Goal: Task Accomplishment & Management: Manage account settings

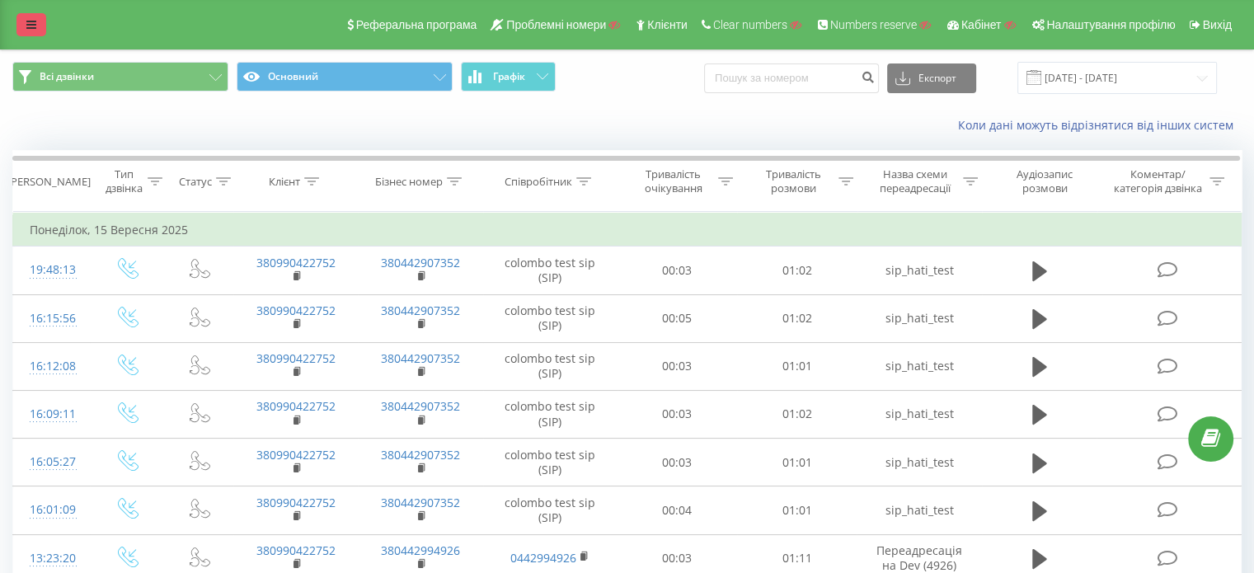
click at [21, 22] on link at bounding box center [31, 24] width 30 height 23
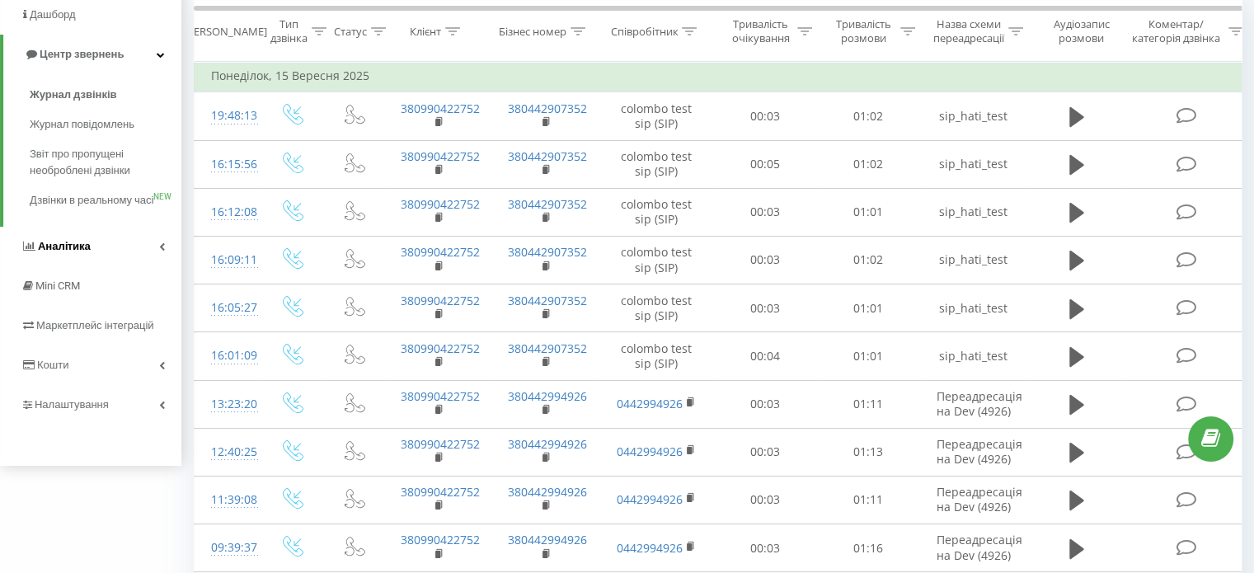
scroll to position [165, 0]
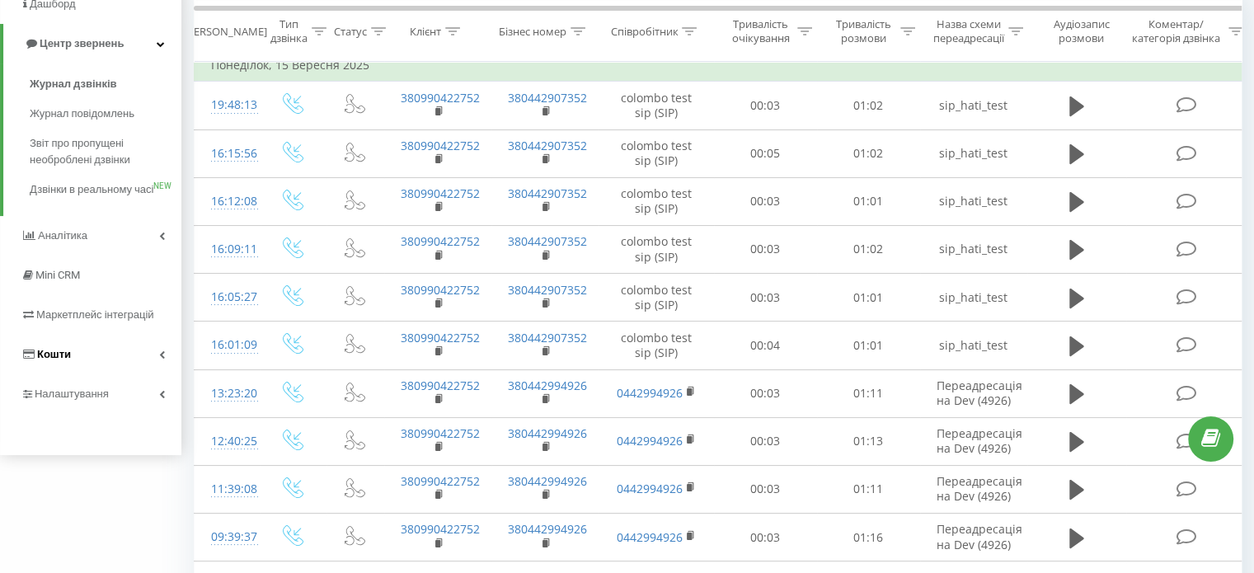
click at [115, 374] on link "Кошти" at bounding box center [90, 355] width 181 height 40
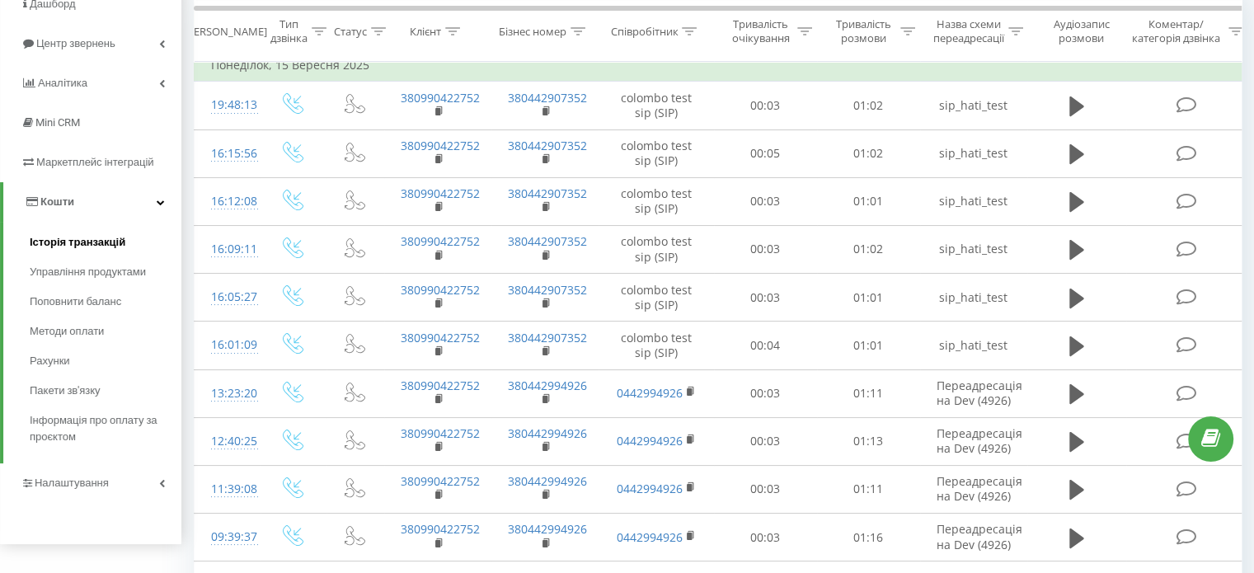
click at [63, 244] on span "Історія транзакцій" at bounding box center [78, 242] width 96 height 16
